Goal: Task Accomplishment & Management: Complete application form

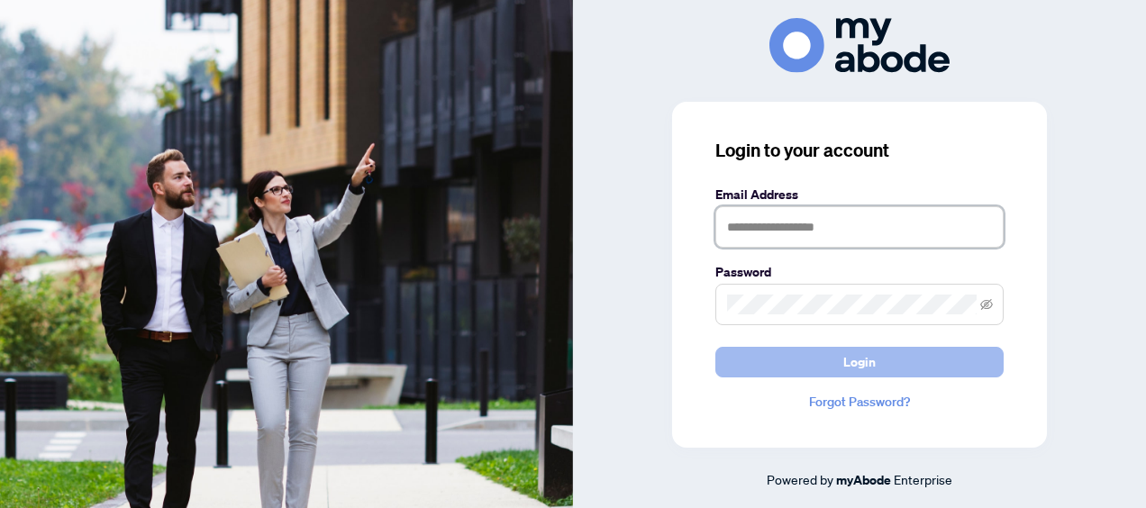
type input "**********"
click at [854, 359] on span "Login" at bounding box center [859, 362] width 32 height 29
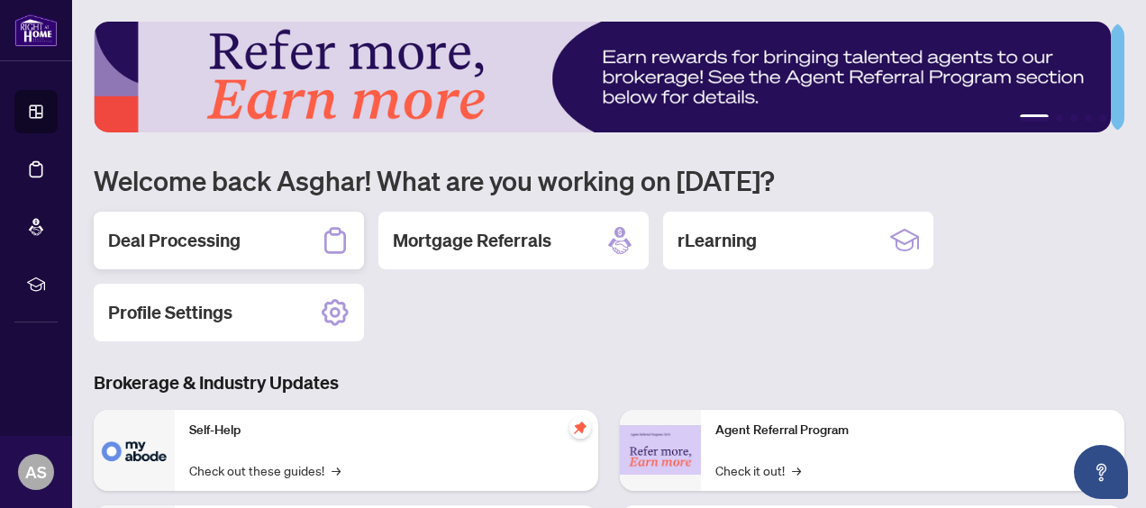
click at [246, 236] on div "Deal Processing" at bounding box center [229, 241] width 270 height 58
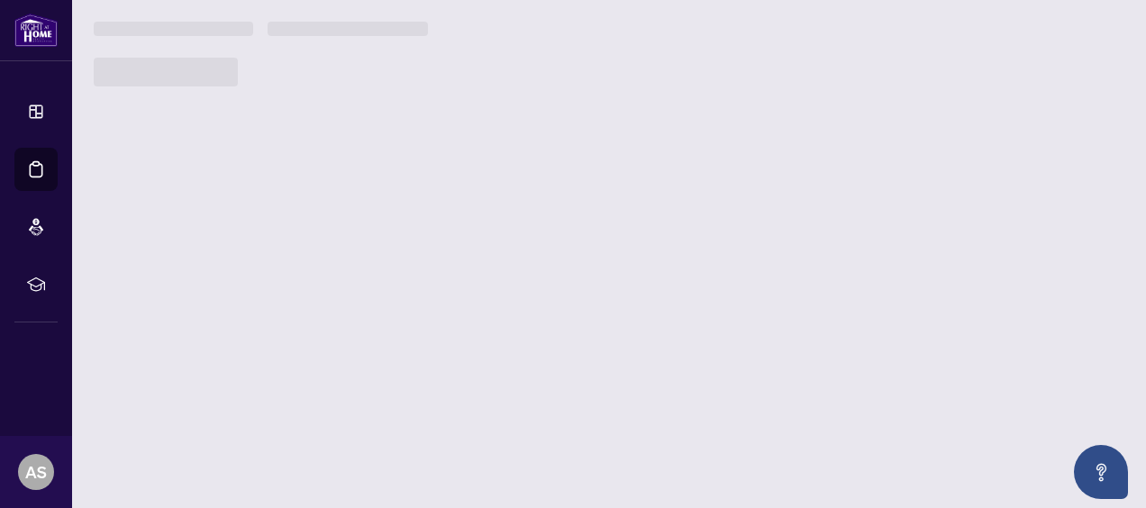
click at [246, 236] on main "1 2 3 4 5 Welcome back Asghar! What are you working on [DATE]? Deal Processing …" at bounding box center [609, 254] width 1074 height 508
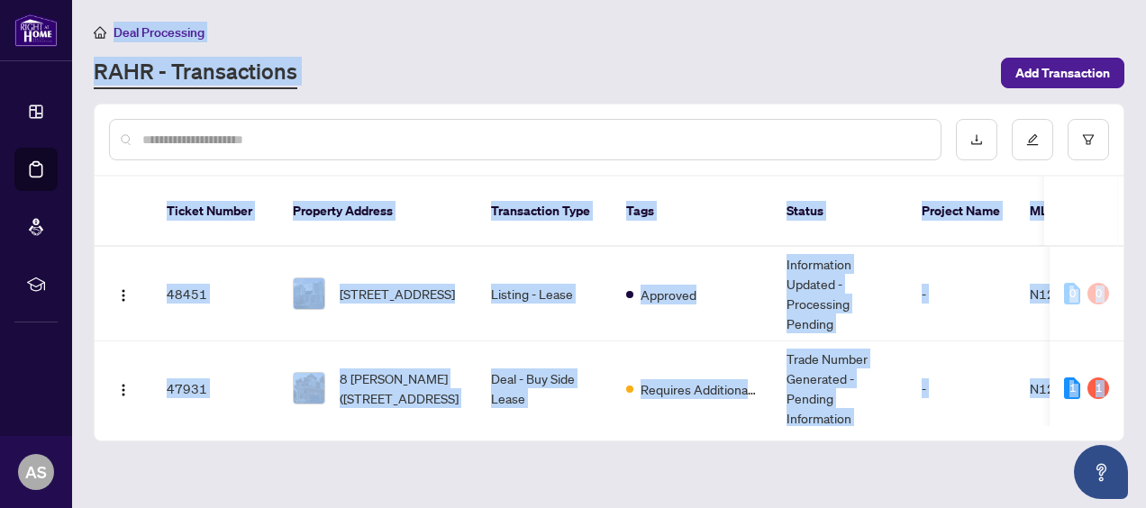
click at [758, 39] on div "Deal Processing" at bounding box center [609, 32] width 1030 height 21
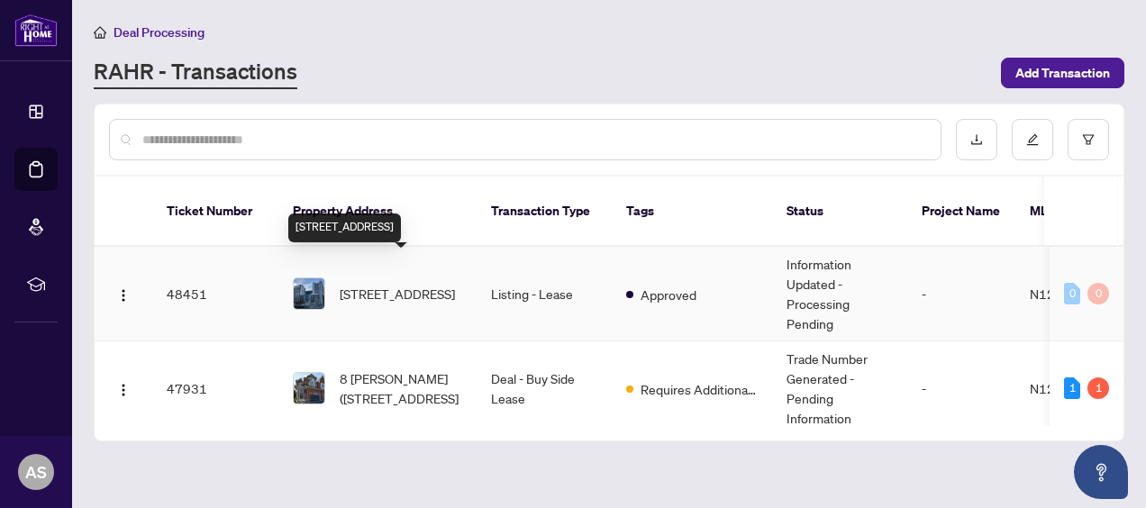
click at [436, 284] on span "[STREET_ADDRESS]" at bounding box center [397, 294] width 115 height 20
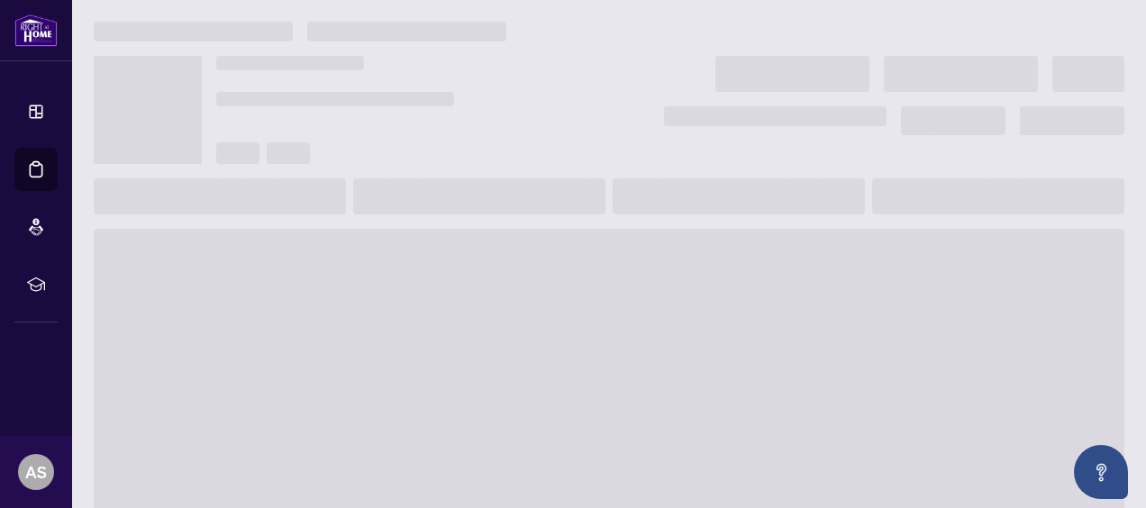
click at [436, 263] on main at bounding box center [609, 254] width 1074 height 508
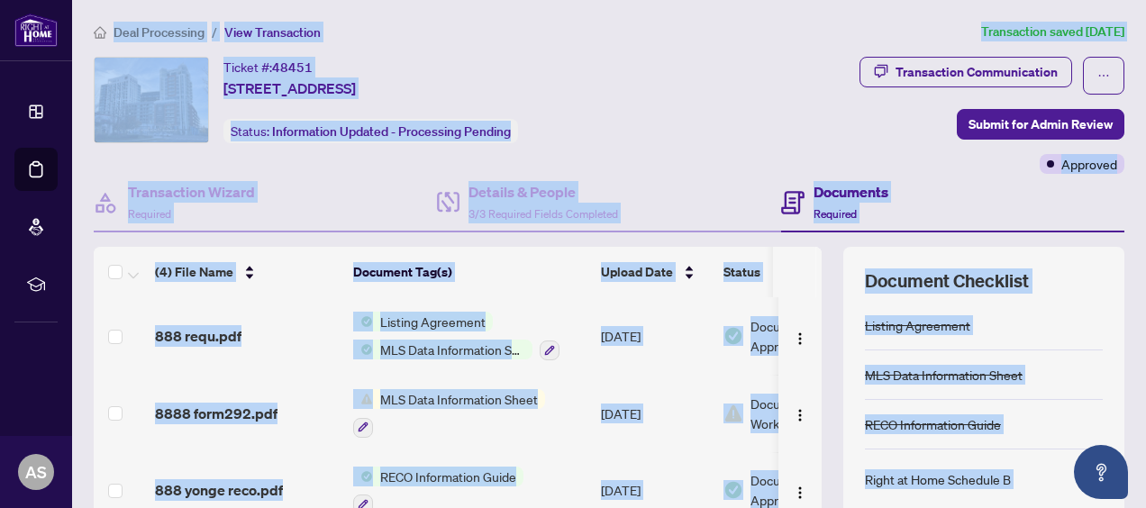
click at [744, 99] on div "Transaction Communication Submit for Admin Review Approved" at bounding box center [909, 115] width 432 height 117
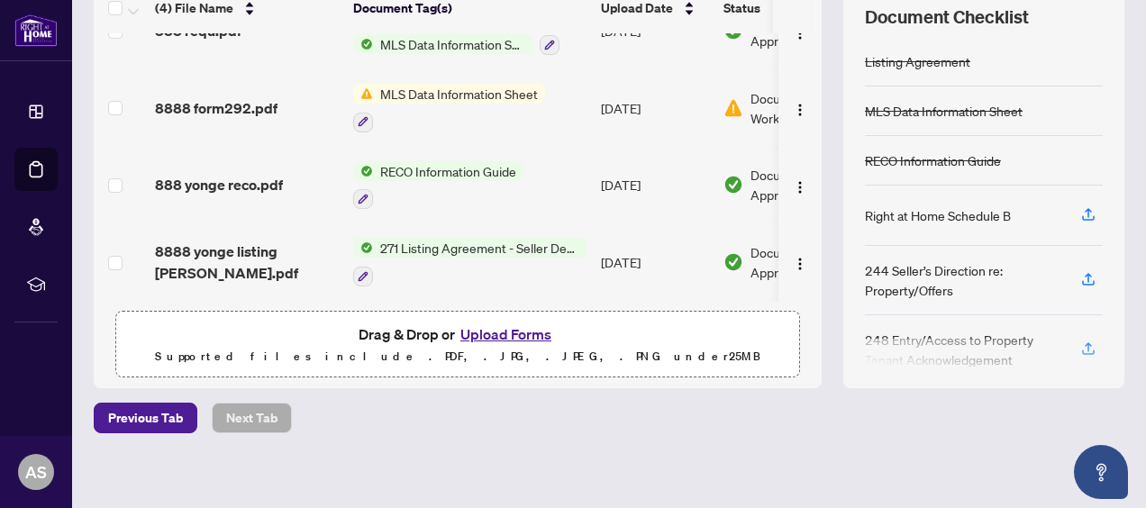
scroll to position [270, 0]
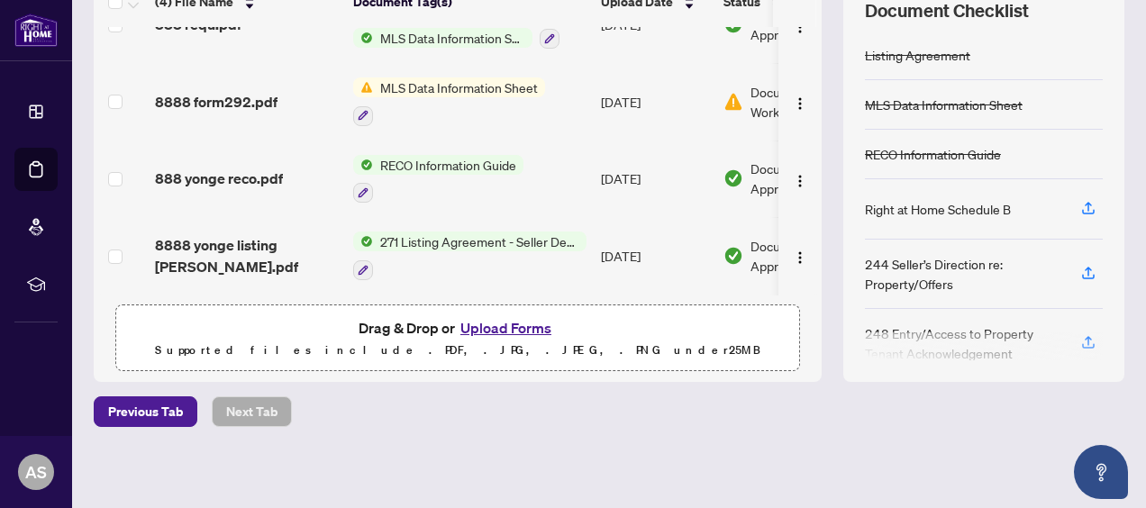
click at [506, 322] on button "Upload Forms" at bounding box center [506, 327] width 102 height 23
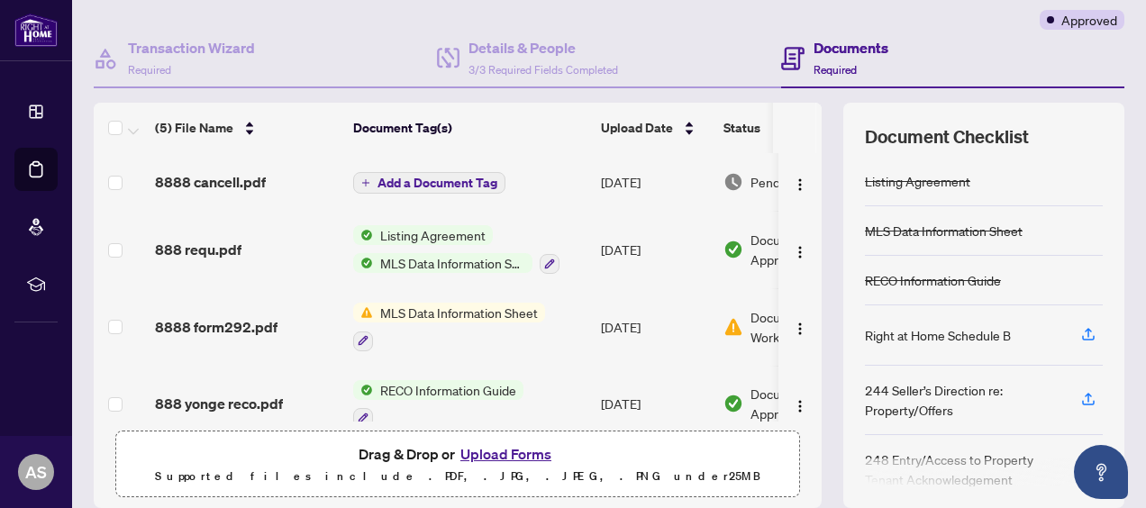
scroll to position [0, 0]
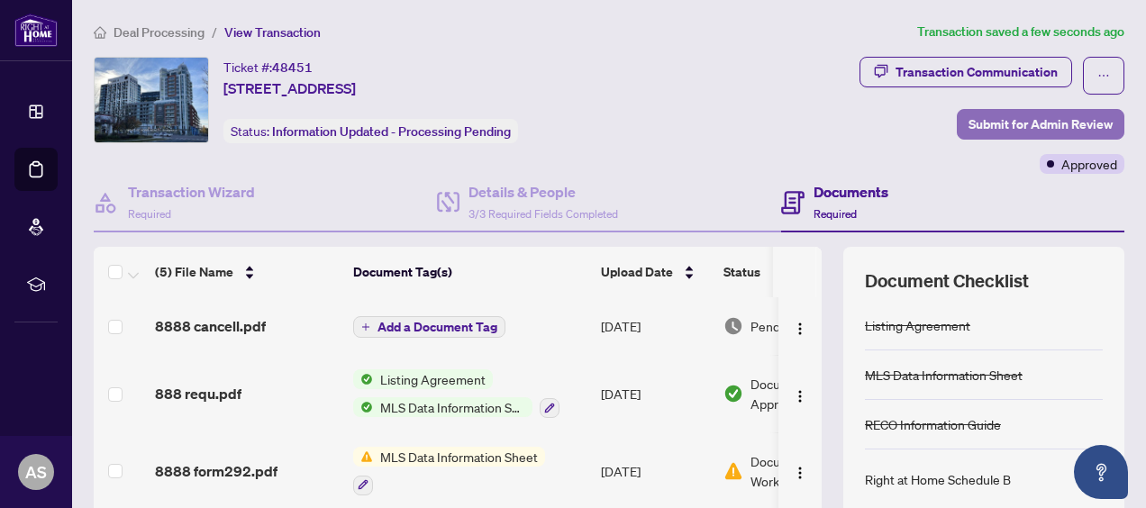
click at [1023, 126] on span "Submit for Admin Review" at bounding box center [1040, 124] width 144 height 29
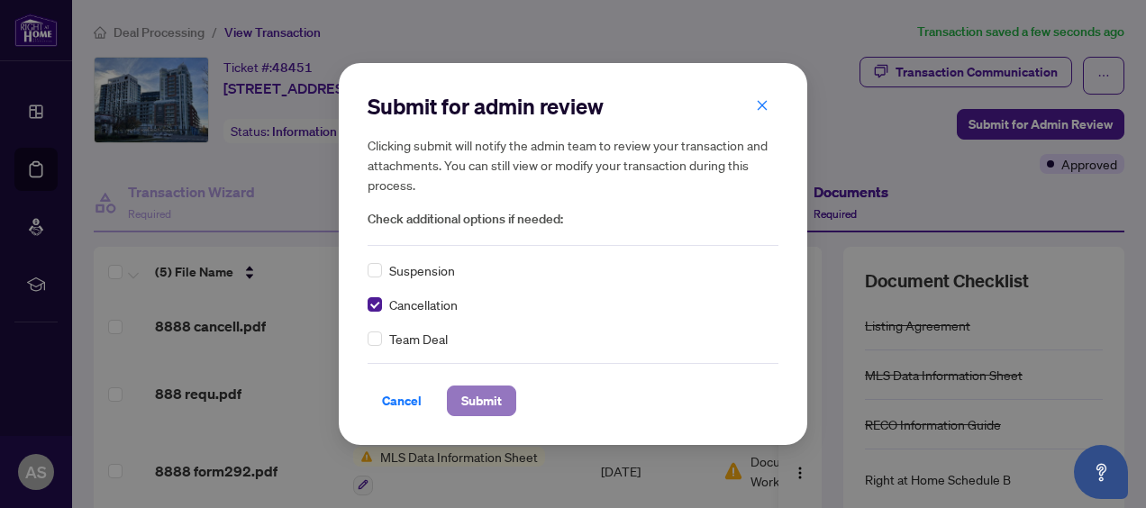
click at [465, 398] on span "Submit" at bounding box center [481, 400] width 41 height 29
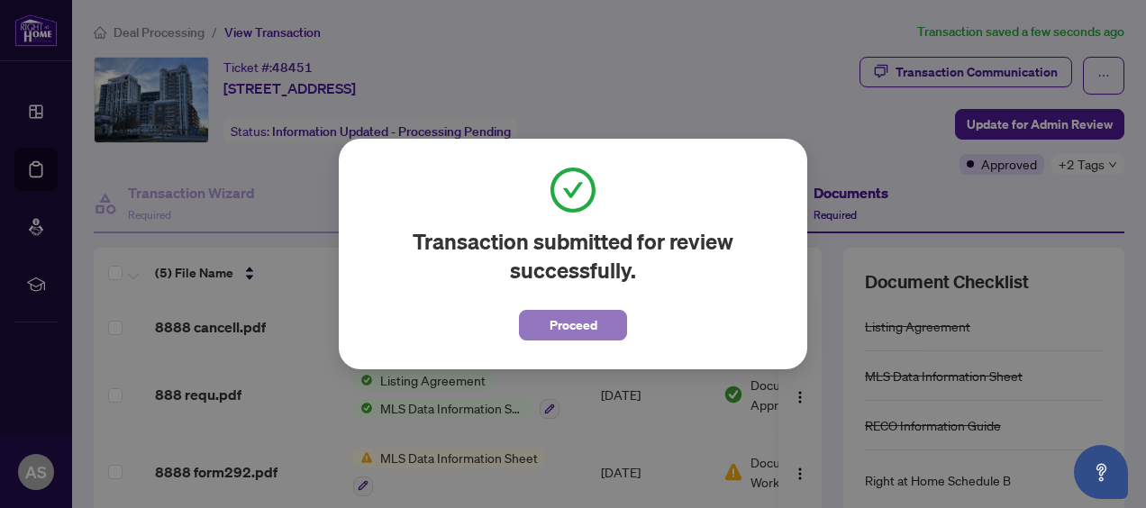
click at [603, 328] on button "Proceed" at bounding box center [573, 325] width 108 height 31
